Goal: Task Accomplishment & Management: Manage account settings

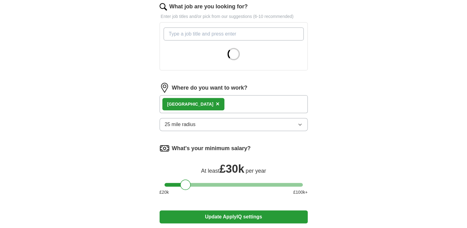
scroll to position [216, 0]
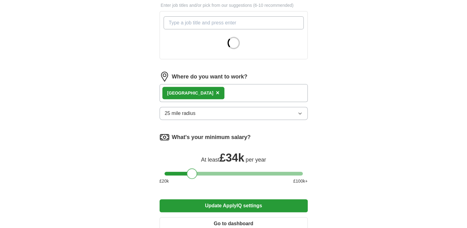
drag, startPoint x: 187, startPoint y: 174, endPoint x: 193, endPoint y: 174, distance: 6.2
click at [193, 174] on div at bounding box center [192, 173] width 11 height 11
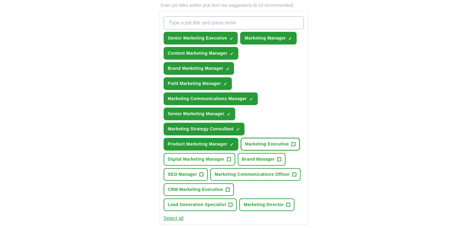
click at [289, 140] on button "Marketing Executive +" at bounding box center [270, 144] width 59 height 13
click at [285, 171] on span "Marketing Communications Officer" at bounding box center [252, 174] width 75 height 6
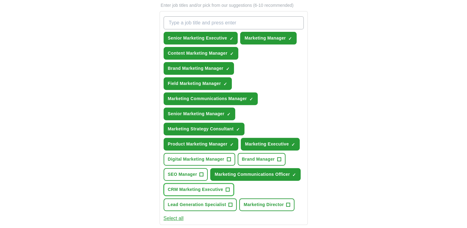
click at [220, 187] on span "CRM Marketing Executive" at bounding box center [195, 189] width 55 height 6
click at [257, 202] on span "Marketing Director" at bounding box center [264, 204] width 40 height 6
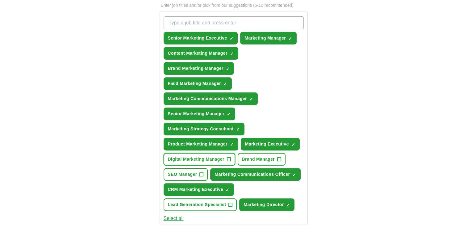
click at [206, 153] on button "Digital Marketing Manager +" at bounding box center [200, 159] width 72 height 13
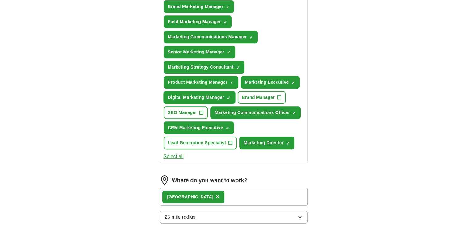
scroll to position [340, 0]
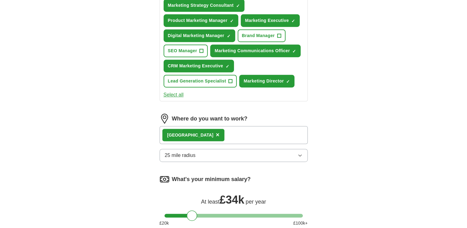
click at [221, 152] on button "25 mile radius" at bounding box center [234, 155] width 148 height 13
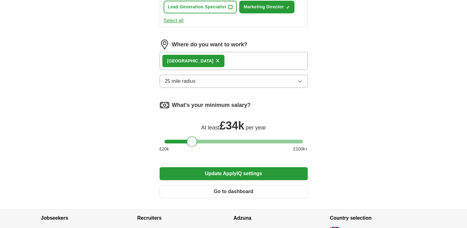
scroll to position [433, 0]
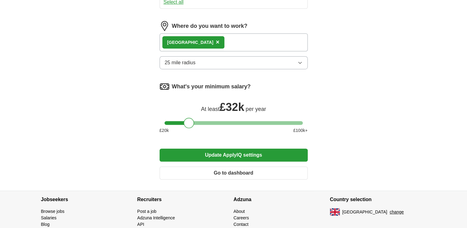
click at [192, 120] on div at bounding box center [189, 123] width 11 height 11
click at [223, 156] on button "Update ApplyIQ settings" at bounding box center [234, 155] width 148 height 13
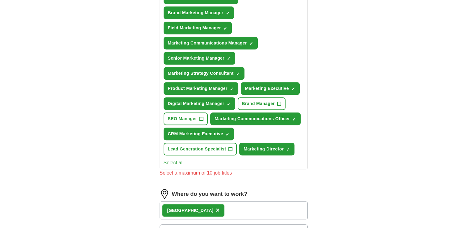
scroll to position [216, 0]
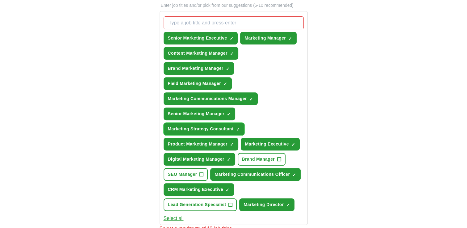
click at [0, 0] on span "×" at bounding box center [0, 0] width 0 height 0
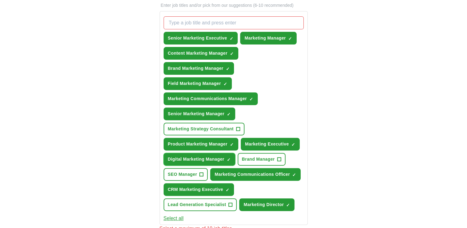
click at [0, 0] on span "×" at bounding box center [0, 0] width 0 height 0
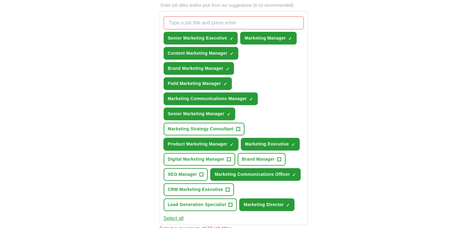
click at [0, 0] on span "×" at bounding box center [0, 0] width 0 height 0
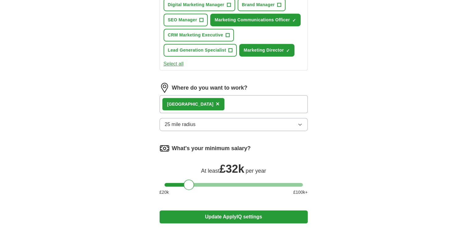
scroll to position [433, 0]
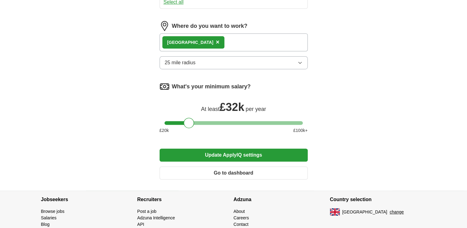
click at [243, 151] on button "Update ApplyIQ settings" at bounding box center [234, 155] width 148 height 13
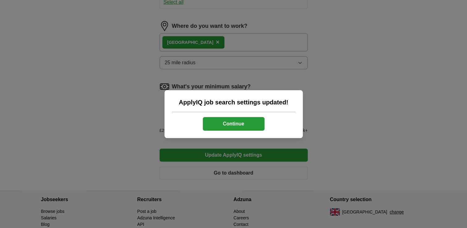
click at [226, 119] on button "Continue" at bounding box center [234, 124] width 62 height 14
